Goal: Task Accomplishment & Management: Use online tool/utility

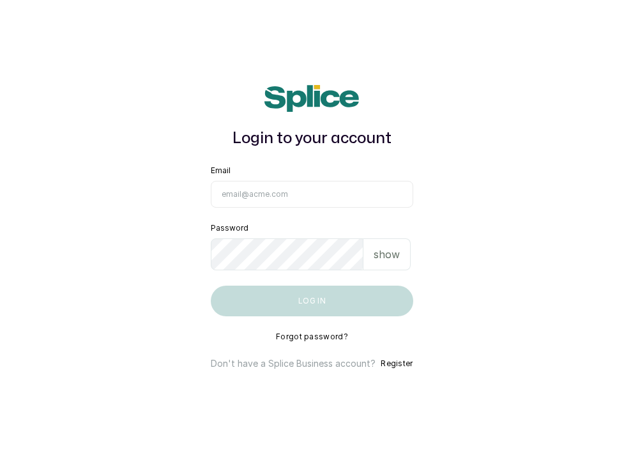
type input "[EMAIL_ADDRESS][DOMAIN_NAME]"
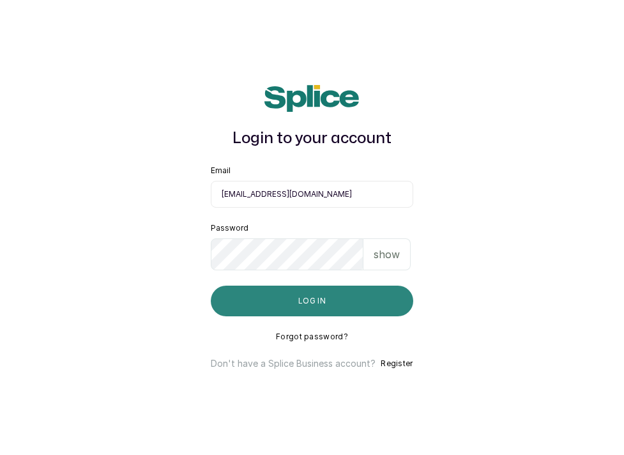
click at [351, 299] on button "Log in" at bounding box center [312, 300] width 202 height 31
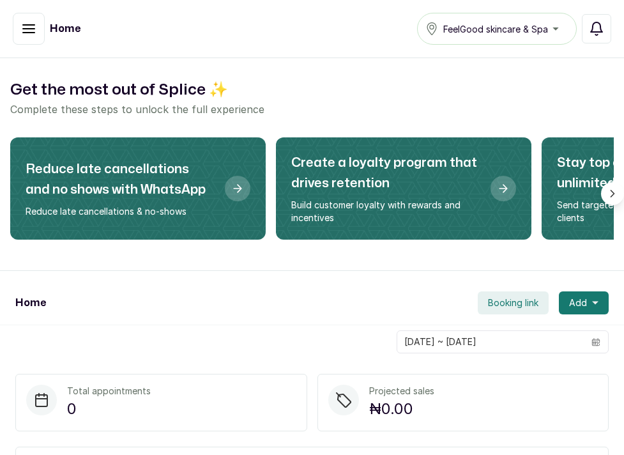
click at [603, 31] on icon "button" at bounding box center [596, 28] width 15 height 15
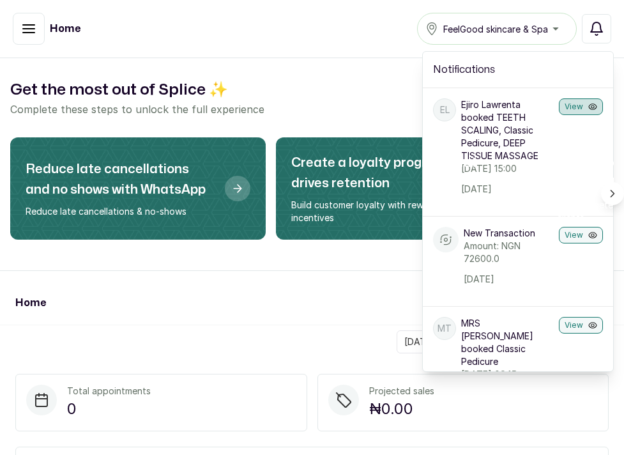
click at [567, 110] on button "View" at bounding box center [581, 106] width 44 height 17
